Goal: Task Accomplishment & Management: Use online tool/utility

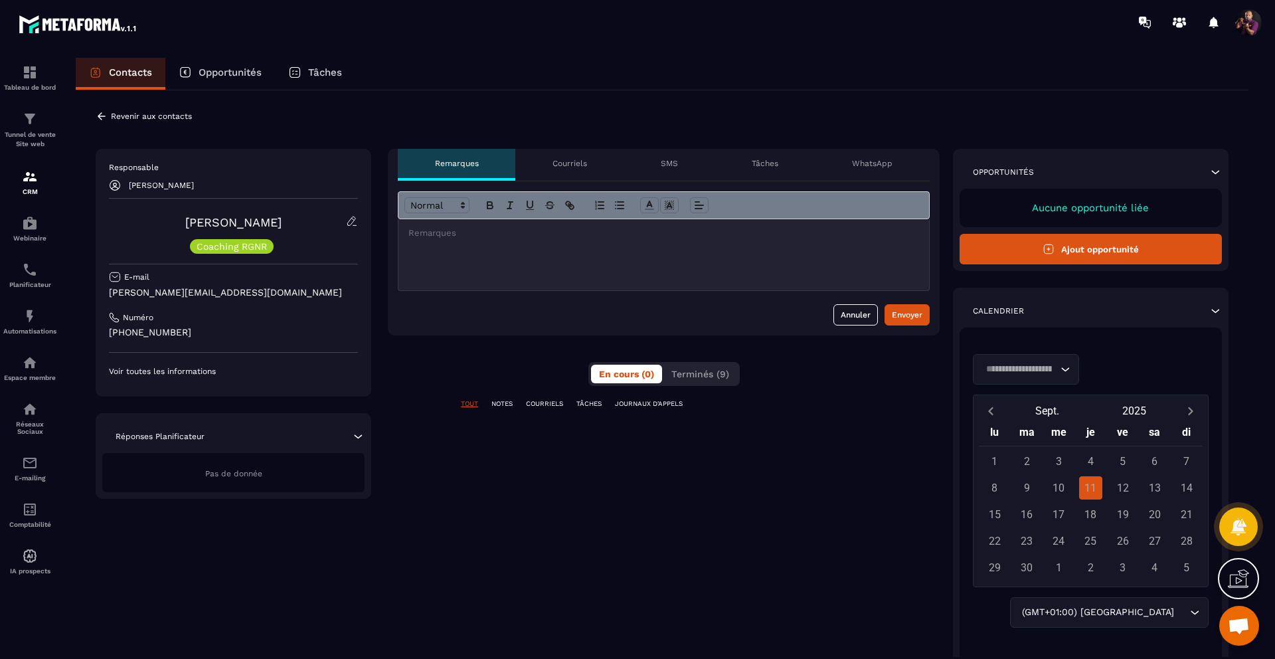
click at [350, 435] on div "Réponses Planificateur" at bounding box center [233, 436] width 262 height 13
click at [467, 244] on div at bounding box center [663, 254] width 530 height 71
click at [580, 161] on p "Courriels" at bounding box center [569, 163] width 35 height 11
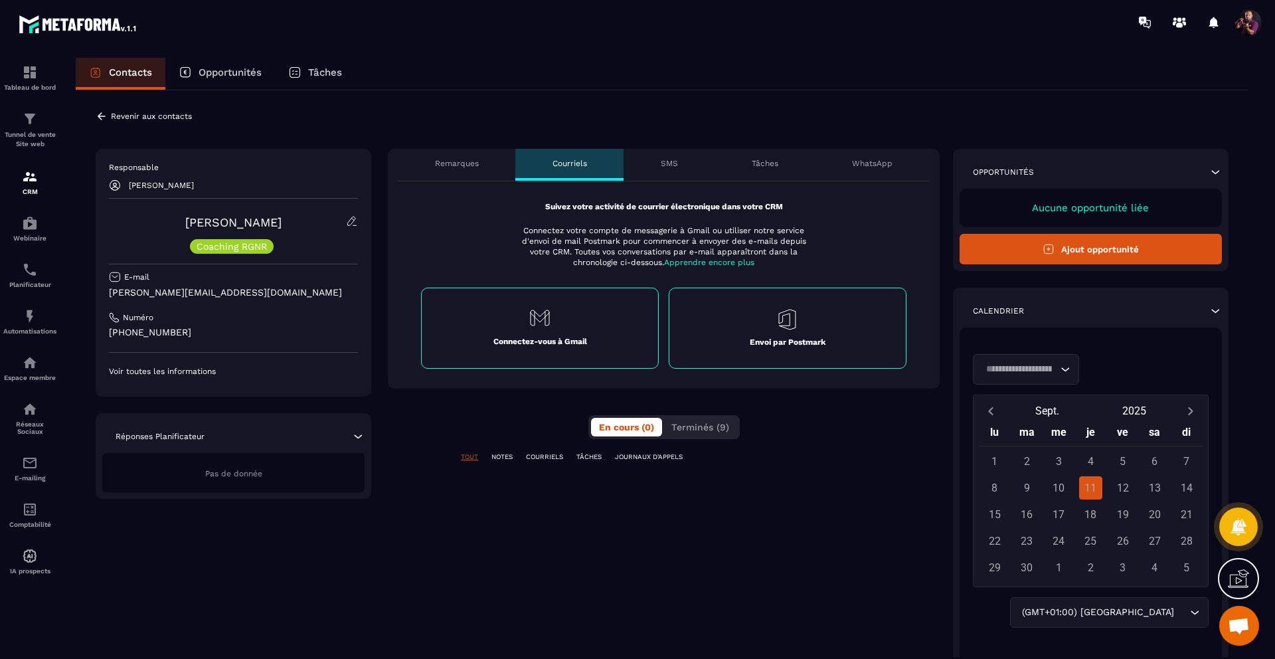
click at [546, 323] on icon at bounding box center [540, 317] width 20 height 17
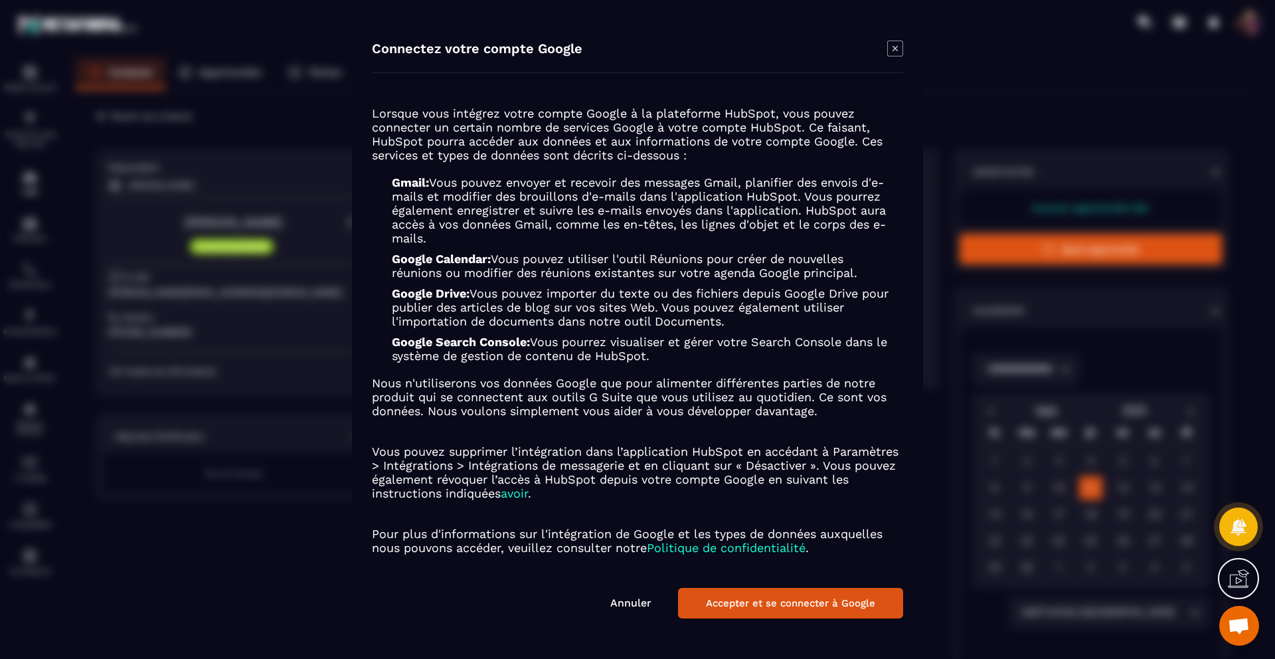
click at [697, 596] on button "Accepter et se connecter à Google" at bounding box center [790, 603] width 225 height 31
